Goal: Transaction & Acquisition: Book appointment/travel/reservation

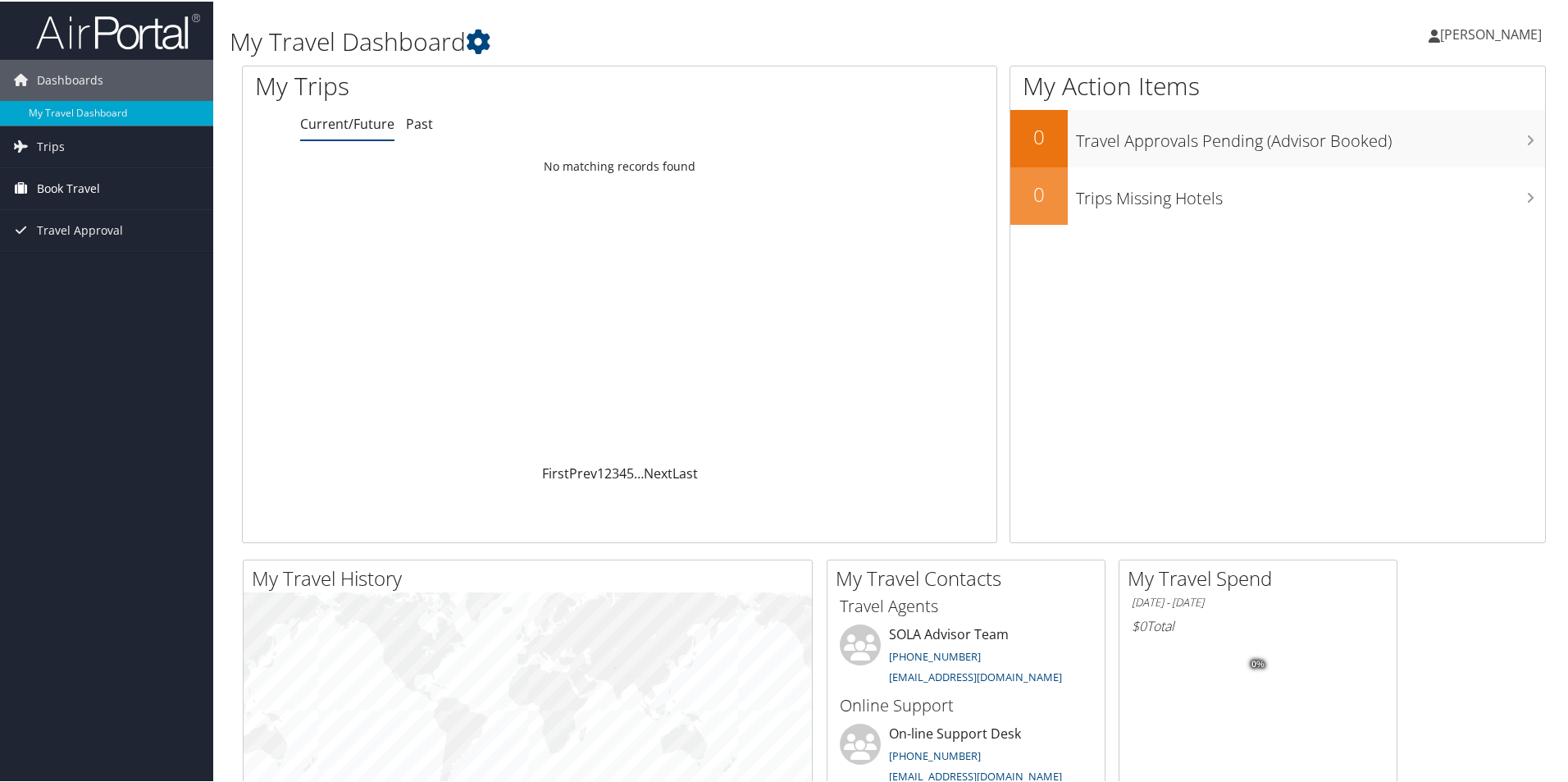
click at [110, 190] on link "Book Travel" at bounding box center [107, 187] width 214 height 41
click at [115, 243] on link "Book/Manage Online Trips" at bounding box center [107, 244] width 214 height 24
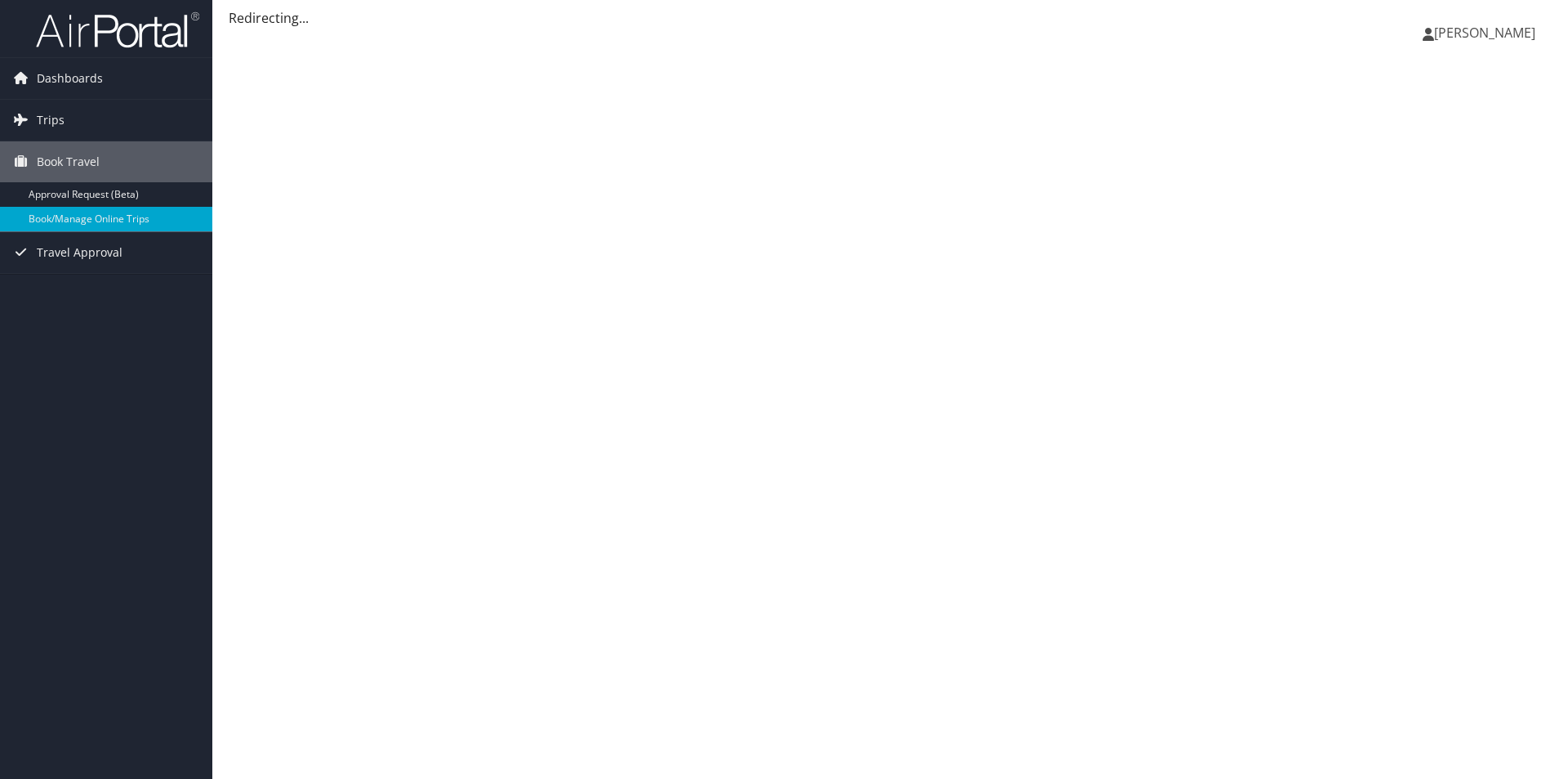
click at [1469, 31] on span "[PERSON_NAME]" at bounding box center [1485, 33] width 101 height 18
